Goal: Task Accomplishment & Management: Manage account settings

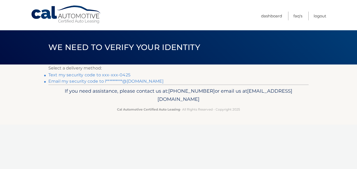
click at [77, 74] on link "Text my security code to xxx-xxx-0425" at bounding box center [89, 74] width 82 height 5
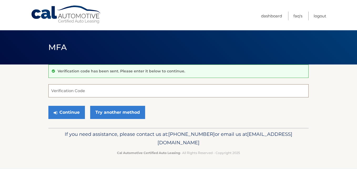
click at [84, 91] on input "Verification Code" at bounding box center [178, 90] width 260 height 13
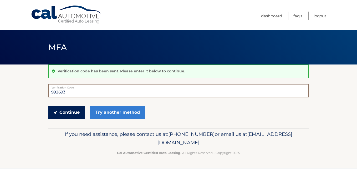
type input "992693"
click at [72, 111] on button "Continue" at bounding box center [66, 112] width 37 height 13
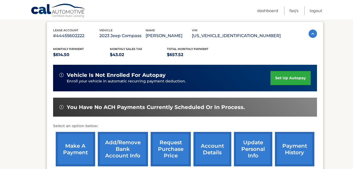
scroll to position [98, 0]
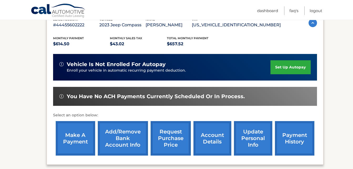
click at [82, 139] on link "make a payment" at bounding box center [75, 138] width 39 height 34
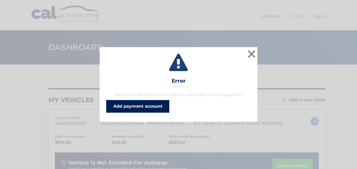
click at [146, 106] on link "Add payment account" at bounding box center [137, 106] width 63 height 13
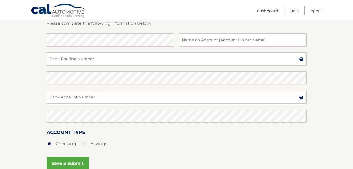
scroll to position [84, 0]
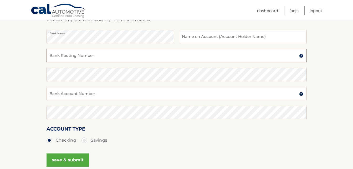
click at [104, 58] on input "Bank Routing Number" at bounding box center [176, 55] width 260 height 13
type input "063100277"
click at [85, 96] on input "Bank Account Number" at bounding box center [176, 93] width 260 height 13
click at [53, 95] on input "003433676470" at bounding box center [176, 93] width 260 height 13
click at [67, 96] on input "3433676470" at bounding box center [176, 93] width 260 height 13
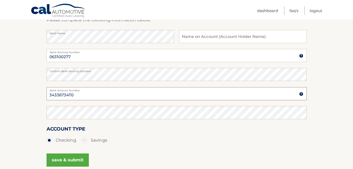
click at [87, 96] on input "3433673470" at bounding box center [176, 93] width 260 height 13
type input "3433673470"
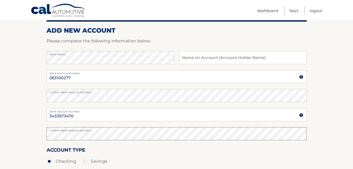
scroll to position [39, 0]
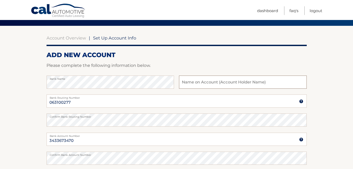
click at [208, 83] on input "text" at bounding box center [242, 81] width 127 height 13
type input "Lucie Doucet Murcia"
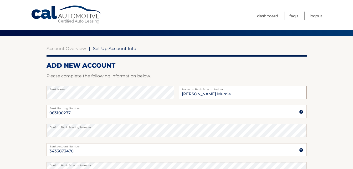
scroll to position [0, 0]
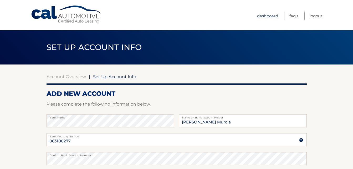
click at [262, 14] on link "Dashboard" at bounding box center [267, 16] width 21 height 9
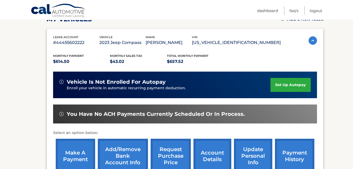
scroll to position [98, 0]
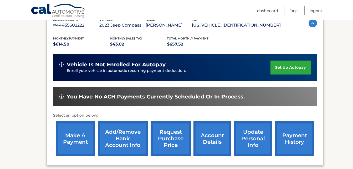
click at [79, 139] on link "make a payment" at bounding box center [75, 138] width 39 height 34
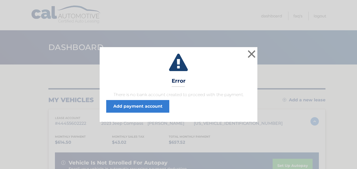
drag, startPoint x: 251, startPoint y: 57, endPoint x: 278, endPoint y: 43, distance: 31.1
click at [278, 43] on div "× Error There is no bank account created to proceed with the payment. Add payme…" at bounding box center [178, 84] width 357 height 169
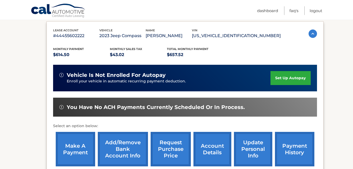
scroll to position [95, 0]
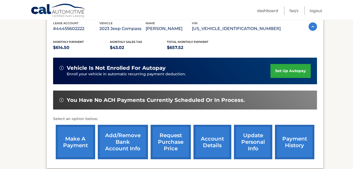
click at [172, 144] on link "request purchase price" at bounding box center [171, 142] width 40 height 34
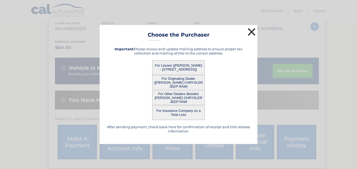
click at [252, 33] on button "×" at bounding box center [251, 32] width 11 height 11
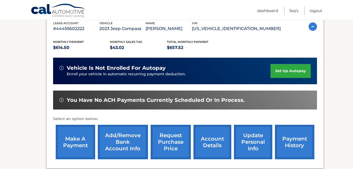
click at [72, 145] on link "make a payment" at bounding box center [75, 142] width 39 height 34
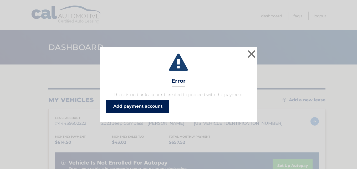
click at [134, 110] on link "Add payment account" at bounding box center [137, 106] width 63 height 13
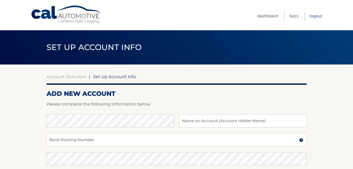
click at [316, 17] on link "Logout" at bounding box center [315, 16] width 13 height 9
